Goal: Information Seeking & Learning: Learn about a topic

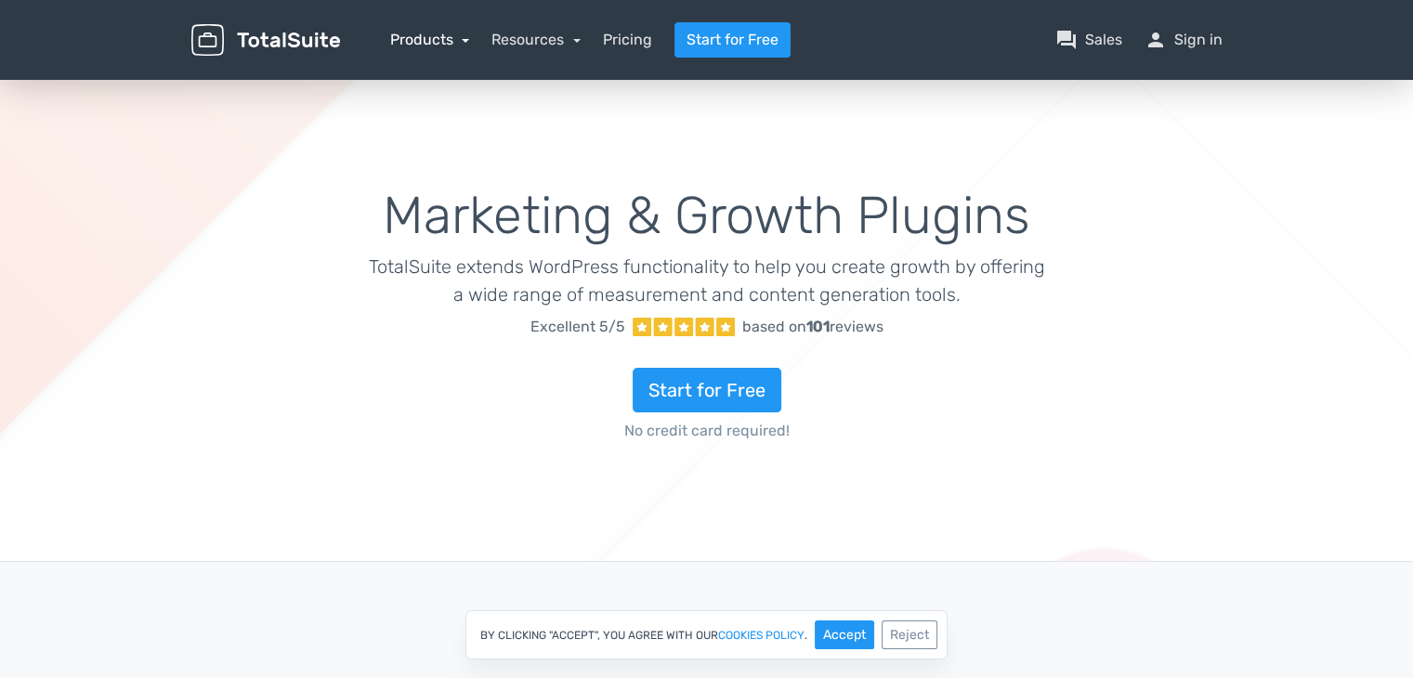
click at [427, 33] on link "Products" at bounding box center [430, 40] width 80 height 18
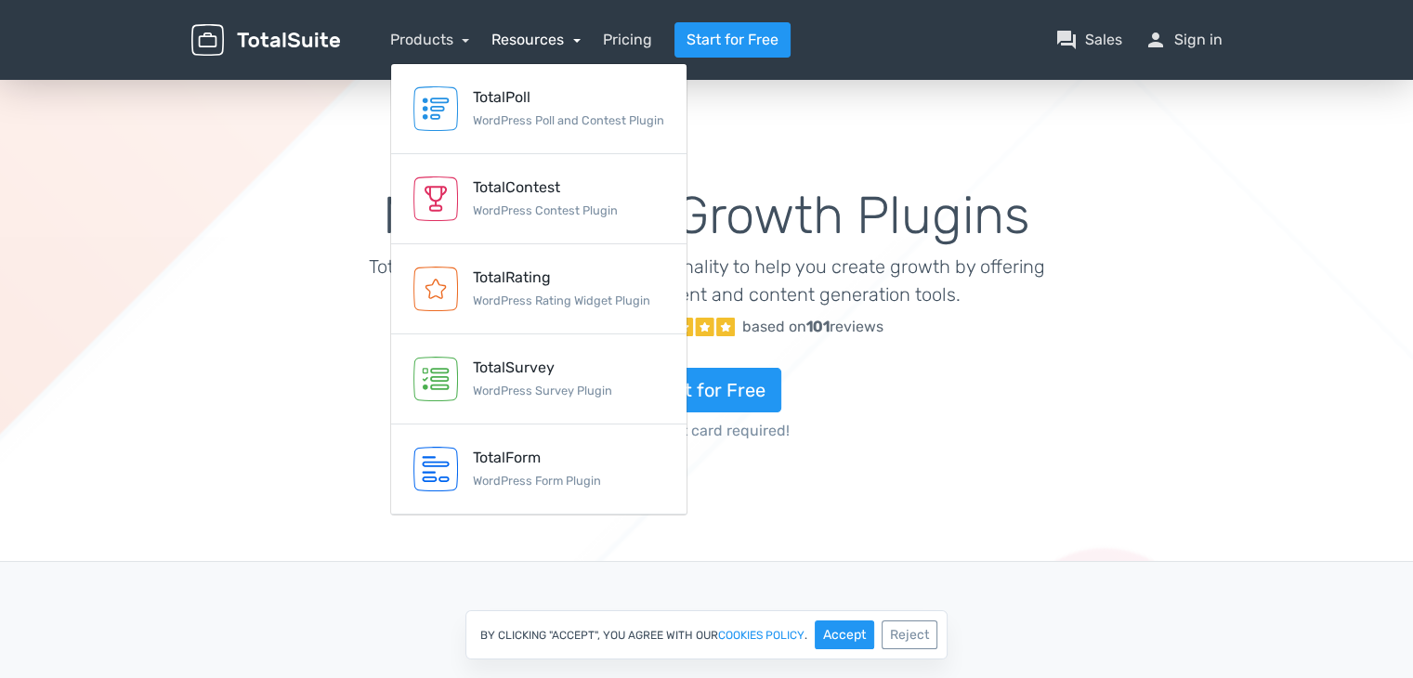
click at [522, 33] on link "Resources" at bounding box center [536, 40] width 89 height 18
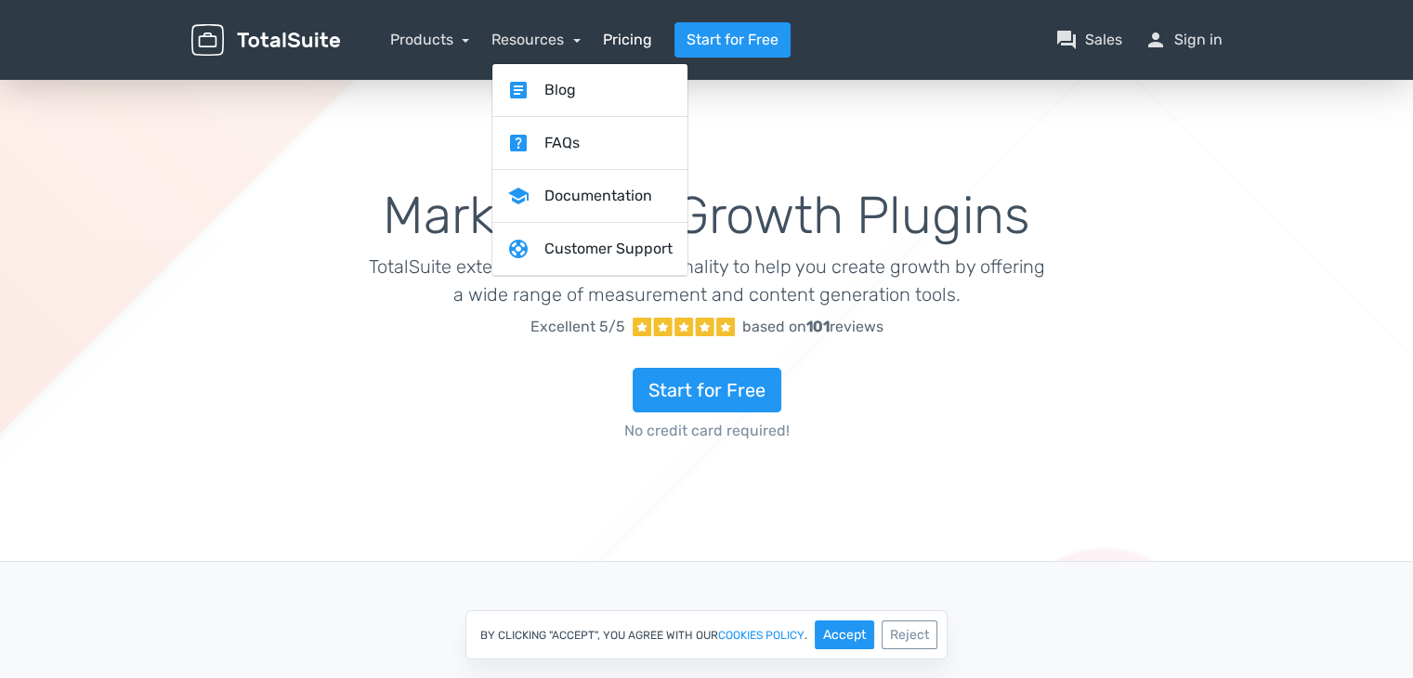
click at [621, 36] on link "Pricing" at bounding box center [627, 40] width 49 height 22
